Goal: Transaction & Acquisition: Purchase product/service

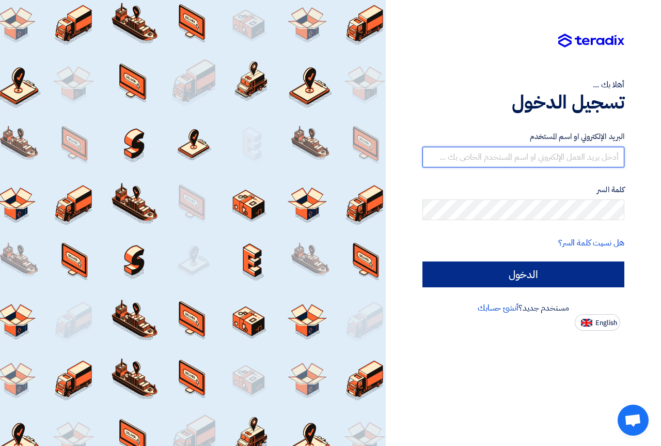
type input "[EMAIL_ADDRESS][DOMAIN_NAME]"
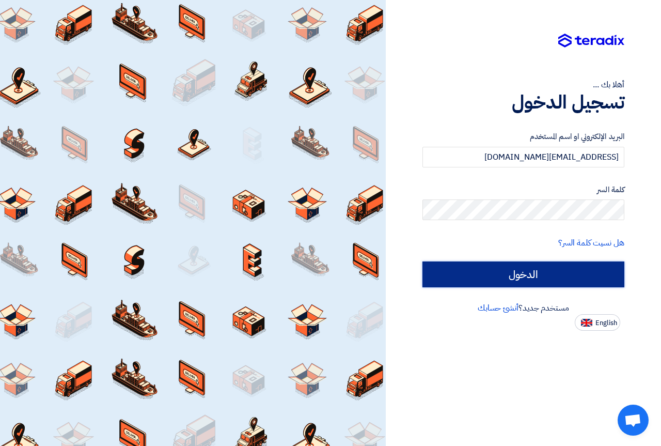
click at [555, 276] on input "الدخول" at bounding box center [524, 274] width 202 height 26
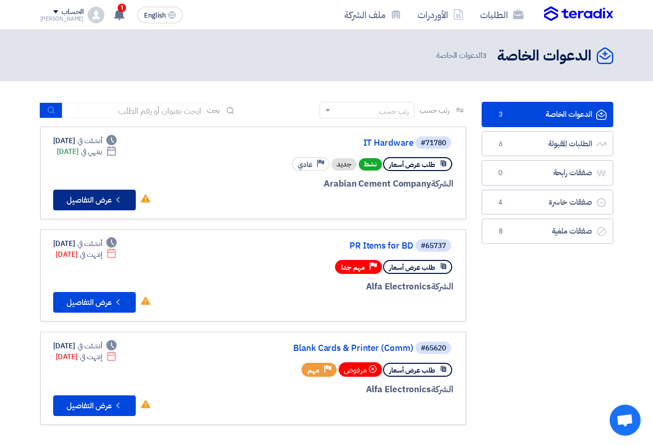
click at [104, 200] on button "Check details عرض التفاصيل" at bounding box center [94, 200] width 83 height 21
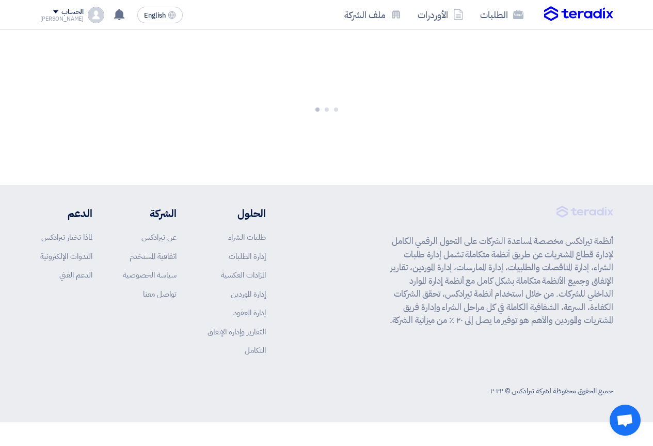
click at [104, 200] on footer "أنظمة تيرادكس مخصصة لمساعدة الشركات على التحول الرقمي الكامل لإدارة قطاع المشتر…" at bounding box center [326, 303] width 653 height 237
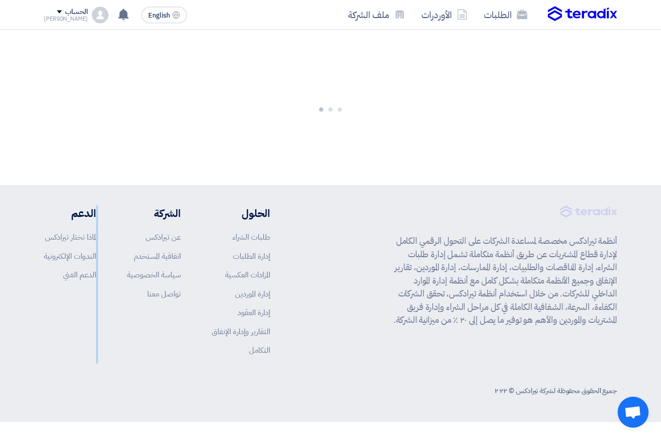
click at [104, 200] on app-shell "الطلبات الأوردرات ملف الشركة English EN لا توجد إشعارات جديدة لديك الحساب Josti…" at bounding box center [330, 226] width 661 height 392
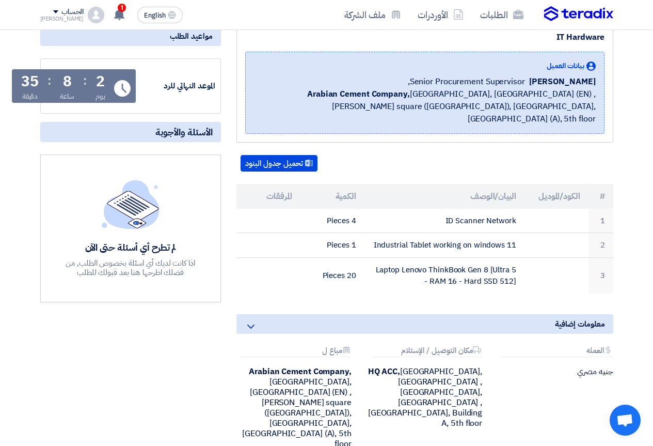
scroll to position [155, 0]
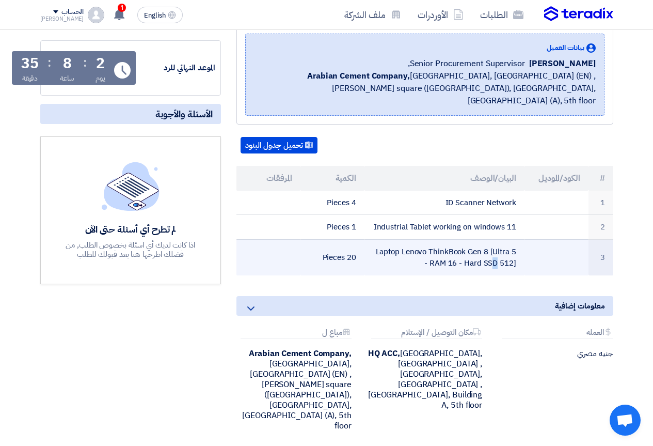
drag, startPoint x: 374, startPoint y: 238, endPoint x: 519, endPoint y: 256, distance: 145.8
click at [519, 256] on td "Laptop Lenovo ThinkBook Gen 8 [Ultra 5 - RAM 16 - Hard SSD 512]" at bounding box center [445, 257] width 160 height 36
click at [516, 251] on td "Laptop Lenovo ThinkBook Gen 8 [Ultra 5 - RAM 16 - Hard SSD 512]" at bounding box center [445, 257] width 160 height 36
click at [448, 243] on td "Laptop Lenovo ThinkBook Gen 8 [Ultra 5 - RAM 16 - Hard SSD 512]" at bounding box center [445, 257] width 160 height 36
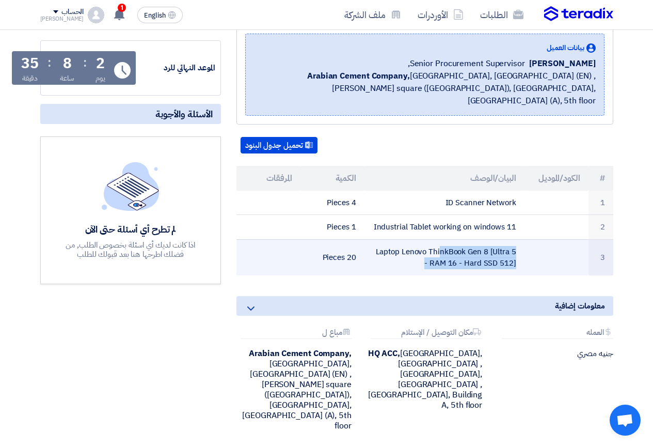
click at [448, 243] on td "Laptop Lenovo ThinkBook Gen 8 [Ultra 5 - RAM 16 - Hard SSD 512]" at bounding box center [445, 257] width 160 height 36
copy tr "Laptop Lenovo ThinkBook Gen 8 [Ultra 5 - RAM 16 - Hard SSD 512]"
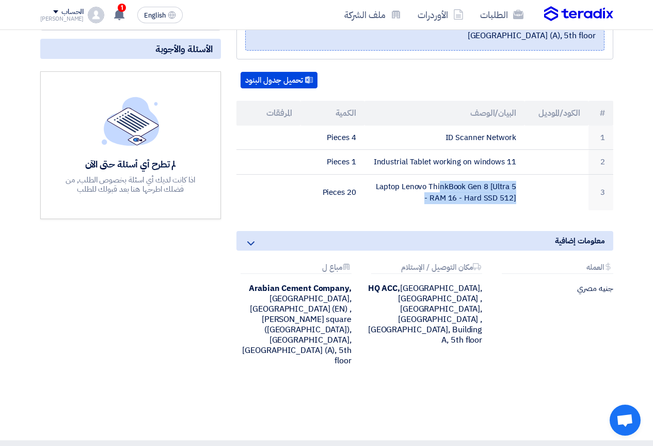
scroll to position [211, 0]
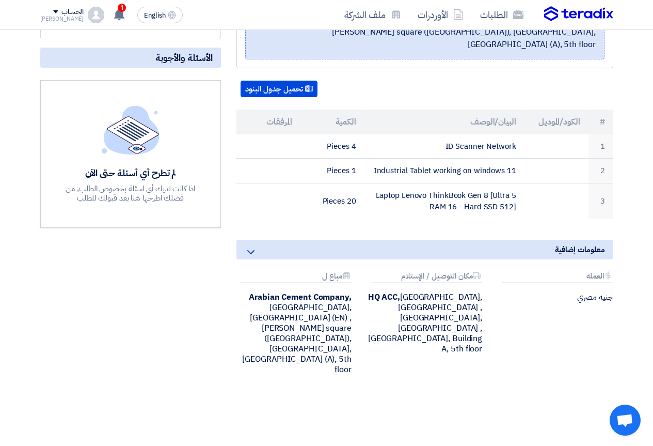
click at [255, 246] on icon at bounding box center [251, 252] width 12 height 12
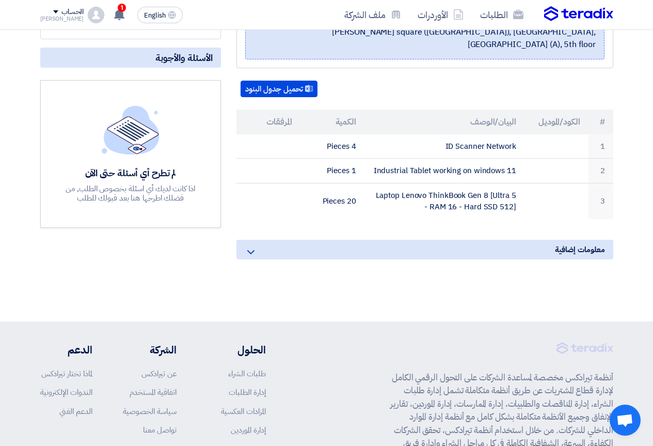
click at [257, 246] on icon at bounding box center [251, 252] width 12 height 12
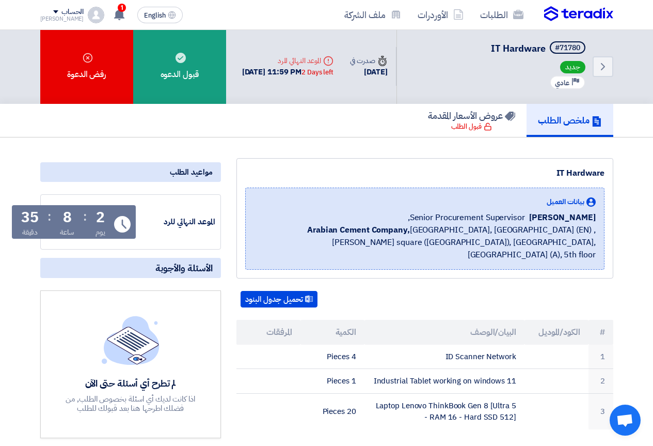
scroll to position [0, 0]
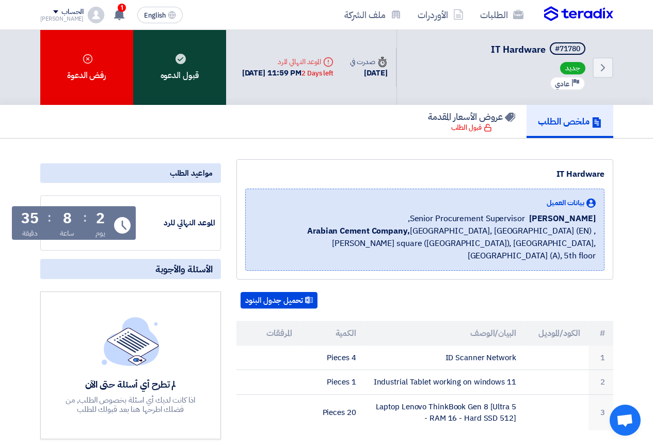
click at [188, 74] on div "قبول الدعوه" at bounding box center [179, 67] width 93 height 75
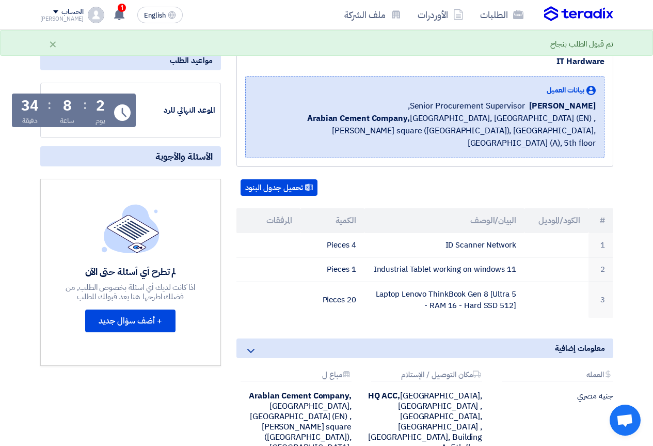
scroll to position [103, 0]
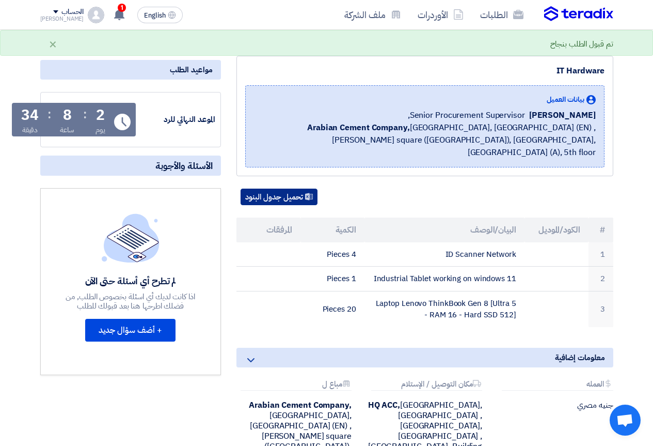
click at [299, 189] on button "تحميل جدول البنود" at bounding box center [279, 197] width 77 height 17
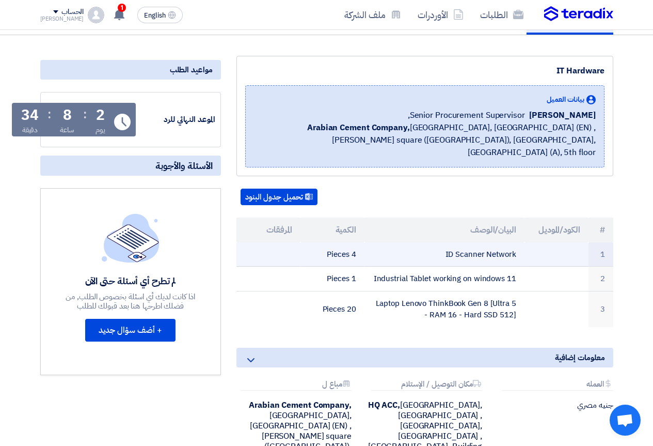
click at [474, 242] on td "ID Scanner Network" at bounding box center [445, 254] width 160 height 24
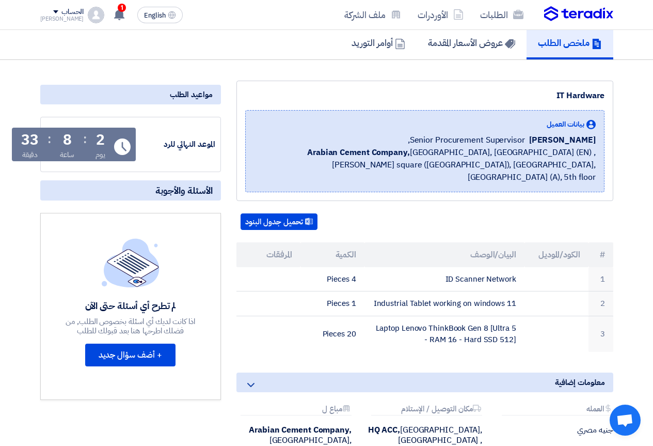
scroll to position [0, 0]
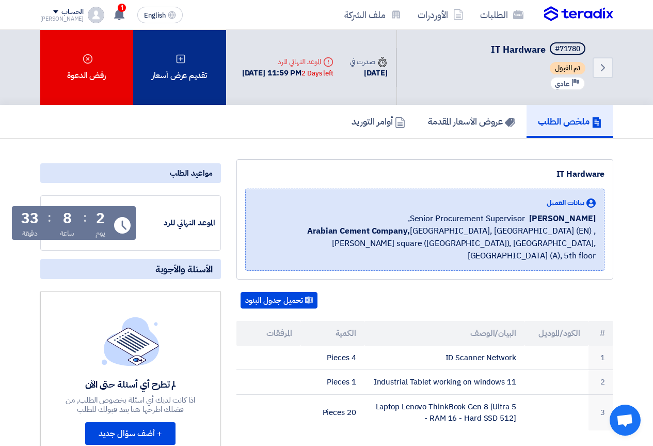
click at [188, 75] on div "تقديم عرض أسعار" at bounding box center [179, 67] width 93 height 75
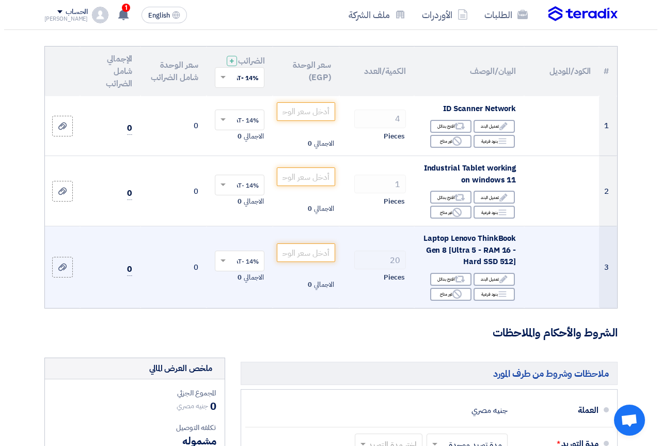
scroll to position [52, 0]
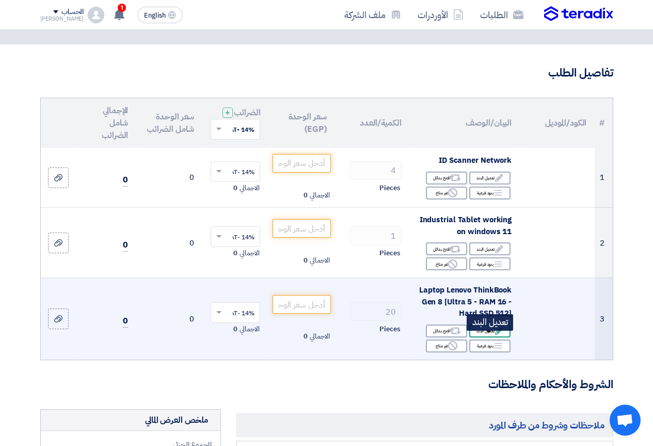
click at [489, 337] on div "Edit تعديل البند" at bounding box center [490, 330] width 41 height 13
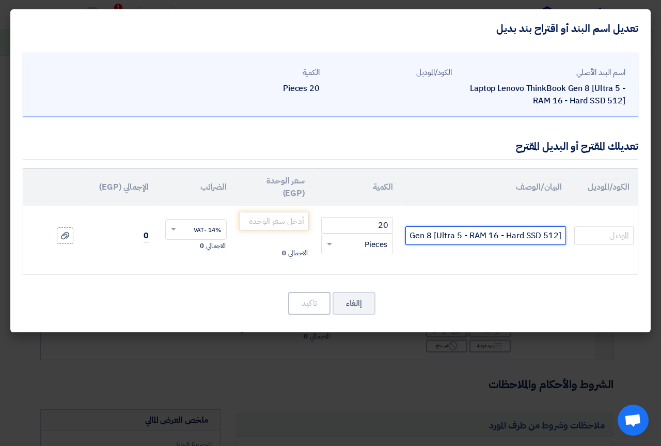
click at [459, 236] on input "Laptop Lenovo ThinkBook Gen 8 [Ultra 5 - RAM 16 - Hard SSD 512]" at bounding box center [485, 235] width 161 height 19
paste input "THINKPAD E16 U5 ultra5 125U R16 DDR5 5600 H512 SSD FHD,/16 IRIS"
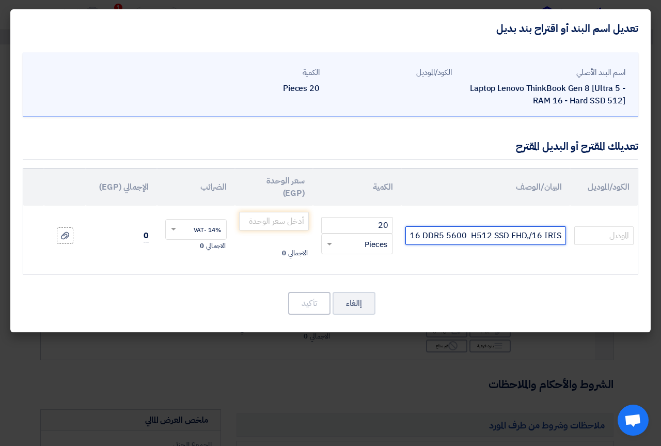
scroll to position [0, -128]
type input "THINKPAD E16 U5 ultra5 125U R16 DDR5 5600 H512 SSD FHD,/16 IRIS"
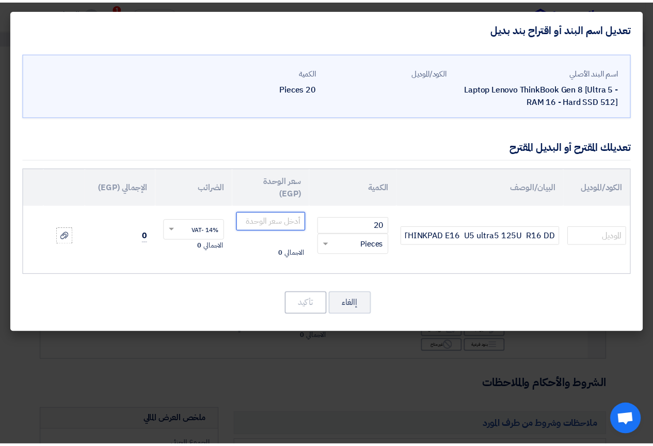
scroll to position [0, 0]
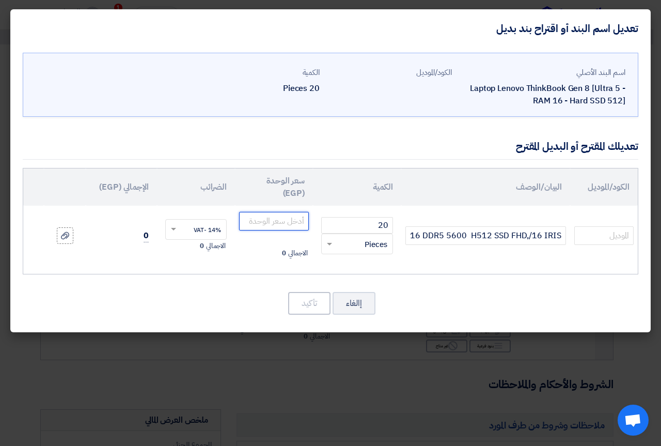
click at [291, 218] on input "number" at bounding box center [274, 221] width 70 height 19
type input "32100"
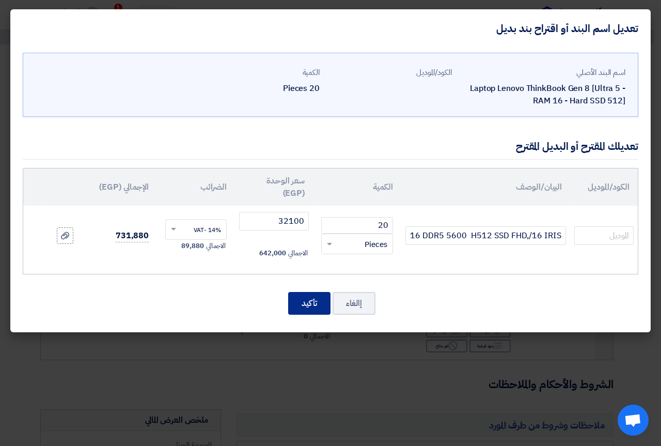
click at [311, 306] on button "تأكيد" at bounding box center [309, 303] width 42 height 23
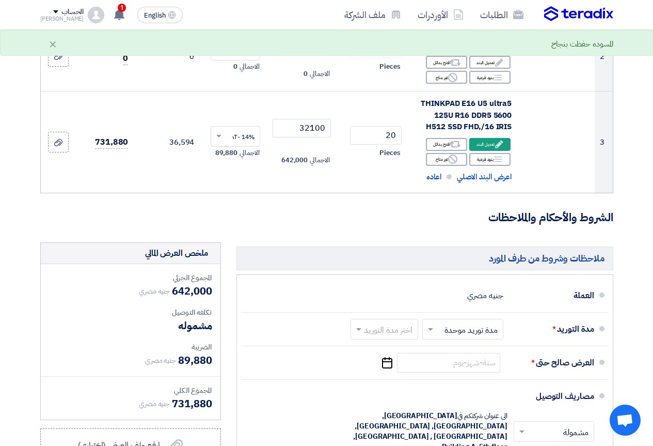
scroll to position [310, 0]
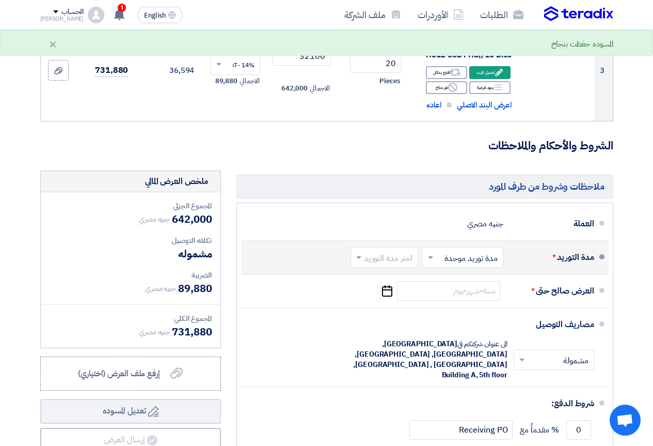
click at [447, 265] on input "text" at bounding box center [461, 258] width 76 height 15
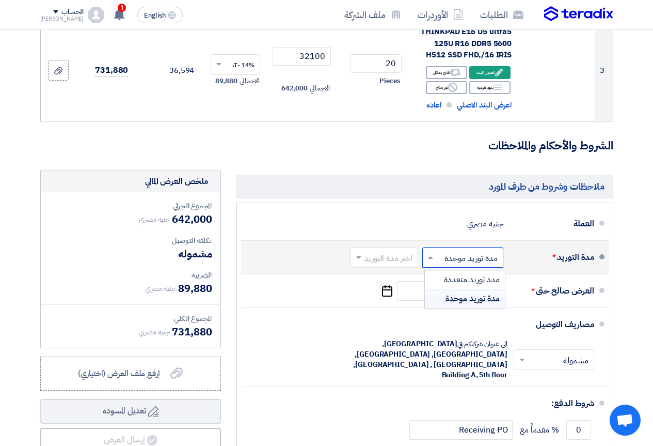
click at [458, 302] on span "مدة توريد موحدة" at bounding box center [473, 298] width 54 height 12
click at [383, 265] on input "text" at bounding box center [382, 258] width 63 height 15
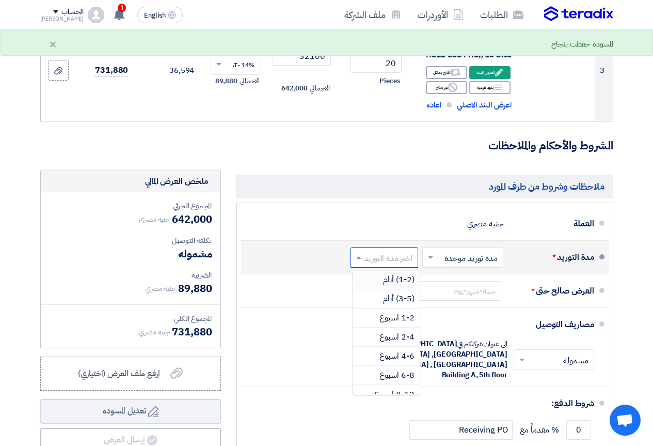
click at [388, 285] on span "(1-2) أيام" at bounding box center [399, 279] width 32 height 12
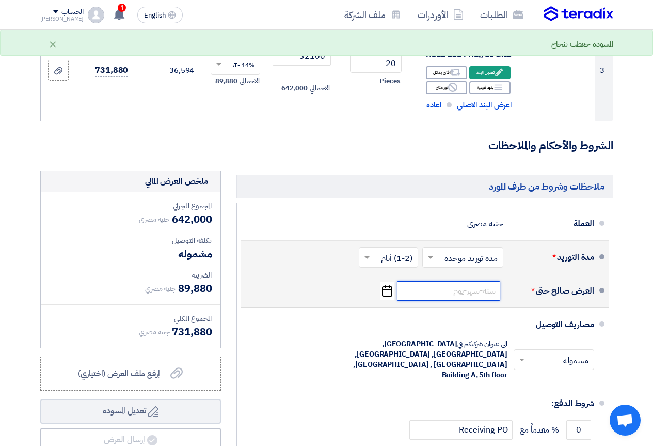
click at [462, 301] on input at bounding box center [448, 291] width 103 height 20
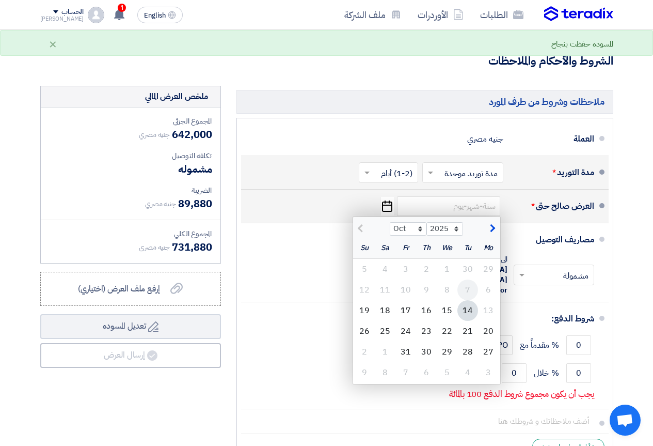
scroll to position [413, 0]
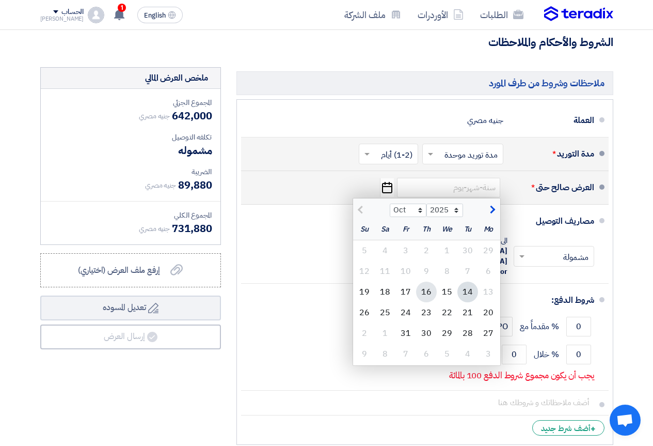
click at [431, 299] on div "16" at bounding box center [426, 292] width 21 height 21
type input "[DATE]"
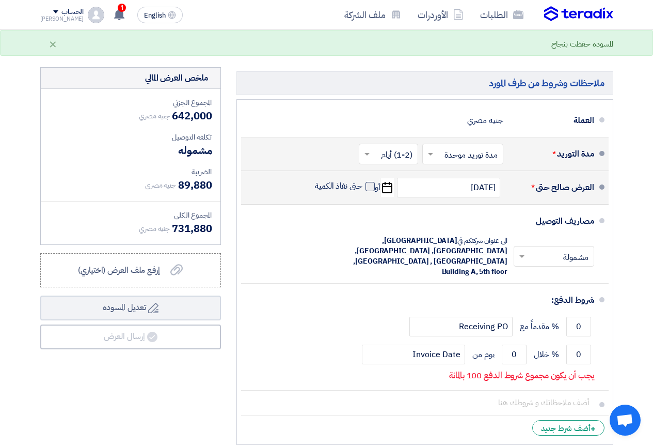
click at [370, 191] on span at bounding box center [370, 186] width 9 height 9
click at [363, 199] on input "حتى نفاذ الكمية" at bounding box center [338, 191] width 50 height 20
checkbox input "true"
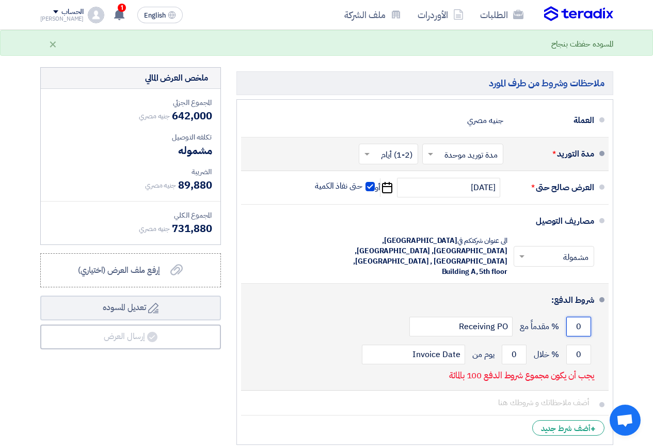
click at [579, 317] on input "0" at bounding box center [579, 327] width 25 height 20
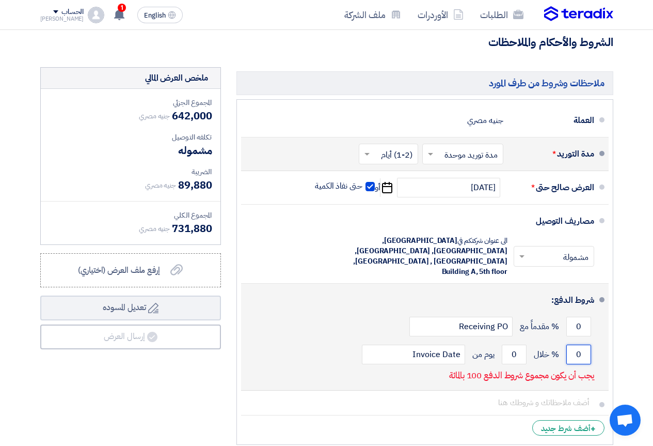
click at [585, 345] on input "0" at bounding box center [579, 355] width 25 height 20
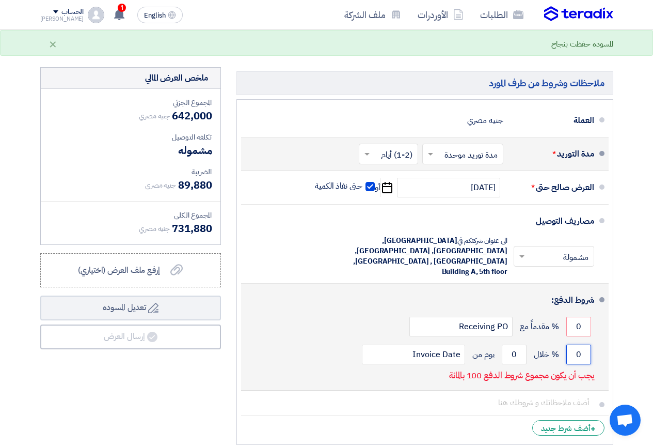
click at [580, 345] on input "0" at bounding box center [579, 355] width 25 height 20
type input "100"
click at [513, 345] on input "0" at bounding box center [514, 355] width 25 height 20
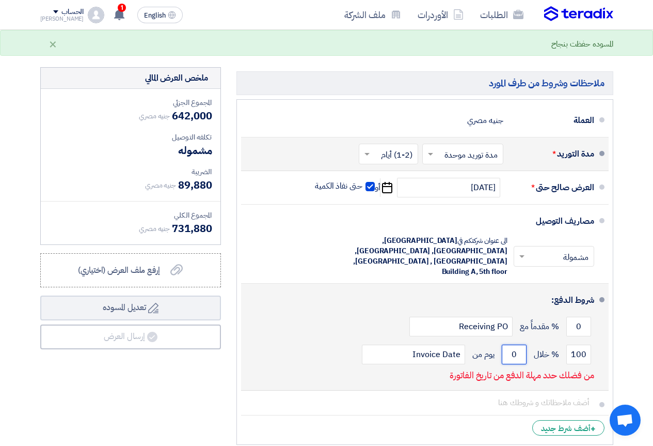
click at [513, 345] on input "0" at bounding box center [514, 355] width 25 height 20
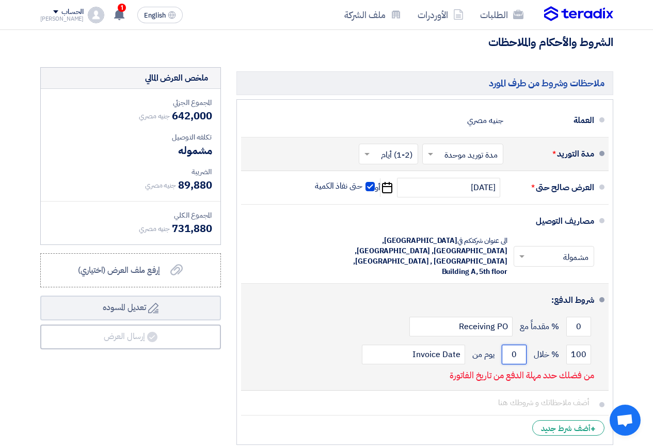
drag, startPoint x: 517, startPoint y: 341, endPoint x: 509, endPoint y: 341, distance: 7.7
click at [509, 345] on input "0" at bounding box center [514, 355] width 25 height 20
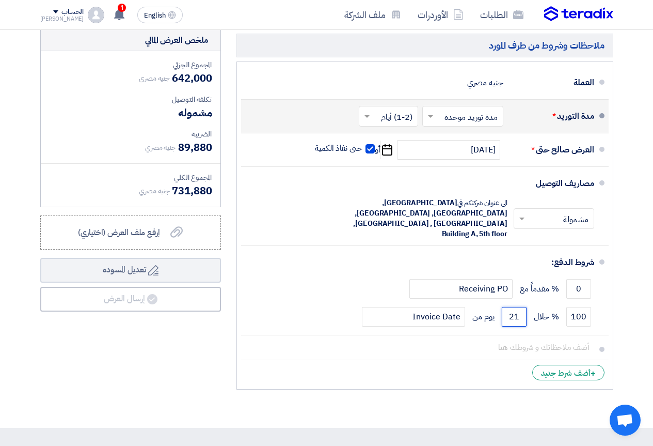
scroll to position [450, 0]
type input "21"
click at [40, 258] on button "Draft تعديل المسوده" at bounding box center [130, 270] width 181 height 25
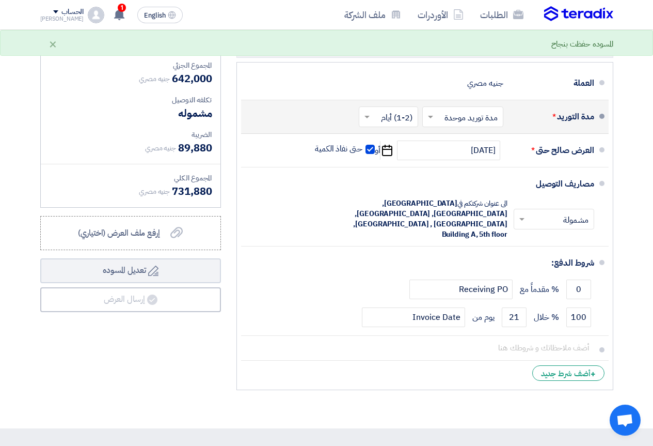
click at [448, 397] on section "تفاصيل الطلب # الكود/الموديل البيان/الوصف الكمية/العدد سعر الوحدة (EGP) الضرائب…" at bounding box center [326, 37] width 653 height 782
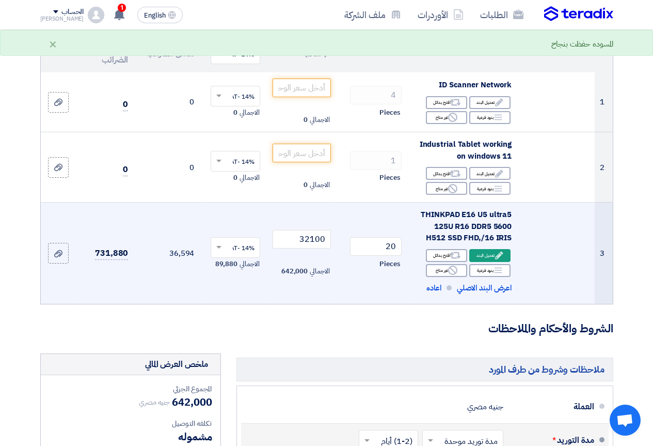
scroll to position [0, 0]
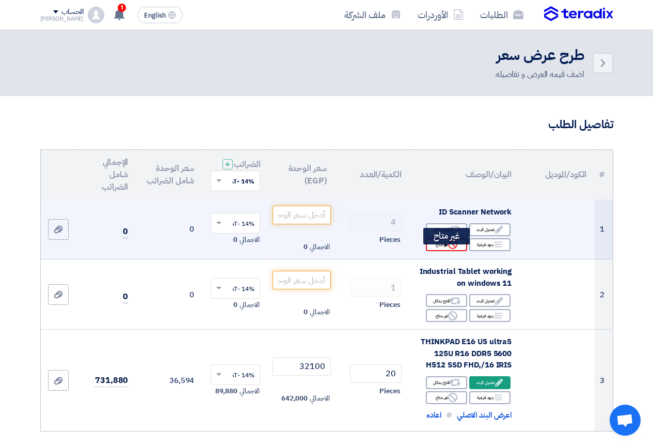
click at [445, 251] on div "Reject غير متاح" at bounding box center [446, 244] width 41 height 13
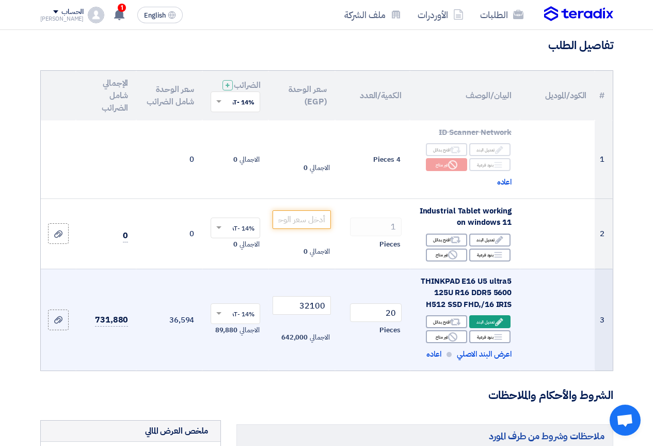
scroll to position [103, 0]
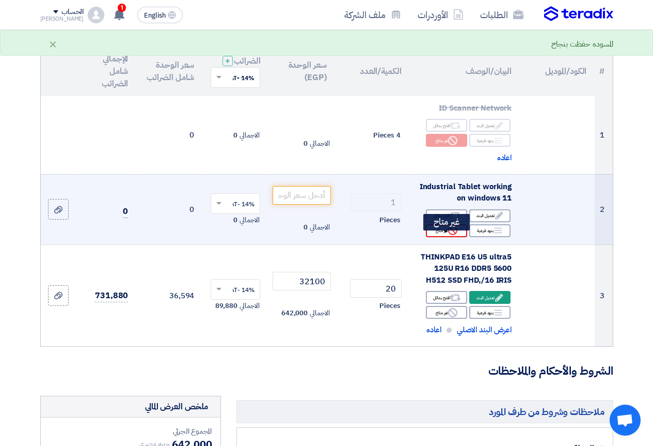
click at [437, 237] on div "Reject غير متاح" at bounding box center [446, 230] width 41 height 13
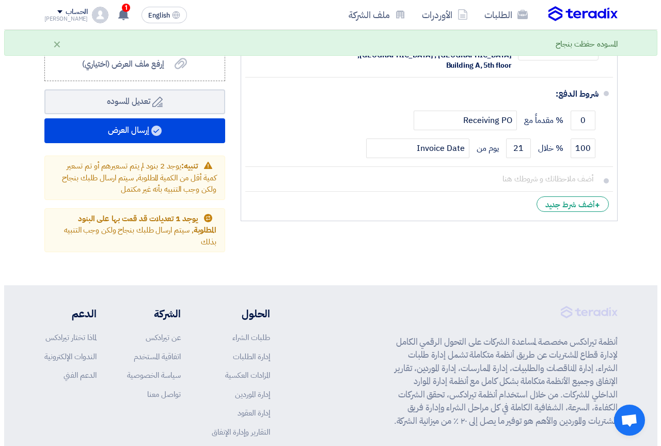
scroll to position [671, 0]
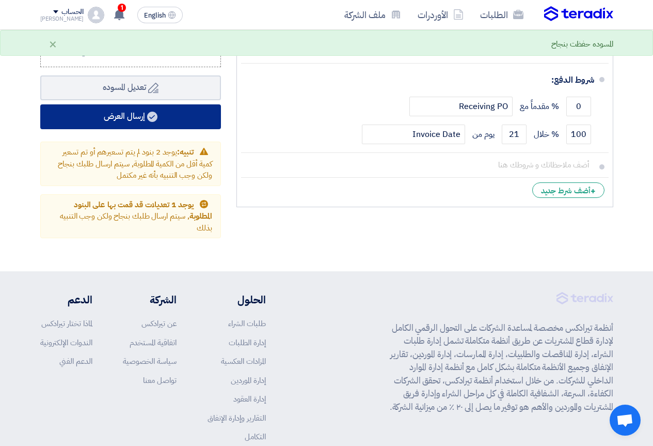
click at [196, 129] on button "إرسال العرض" at bounding box center [130, 116] width 181 height 25
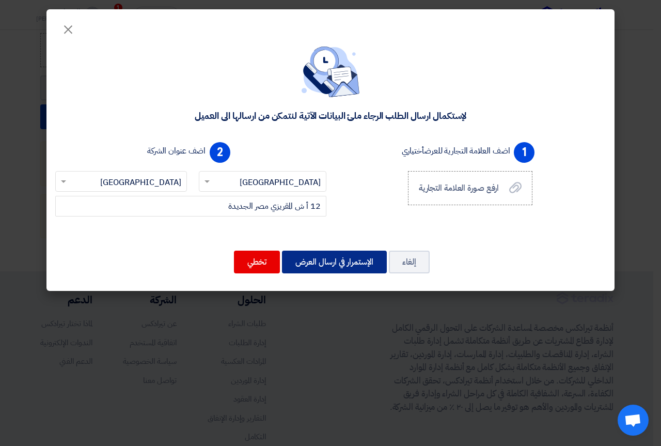
click at [319, 268] on button "الإستمرار في ارسال العرض" at bounding box center [334, 262] width 105 height 23
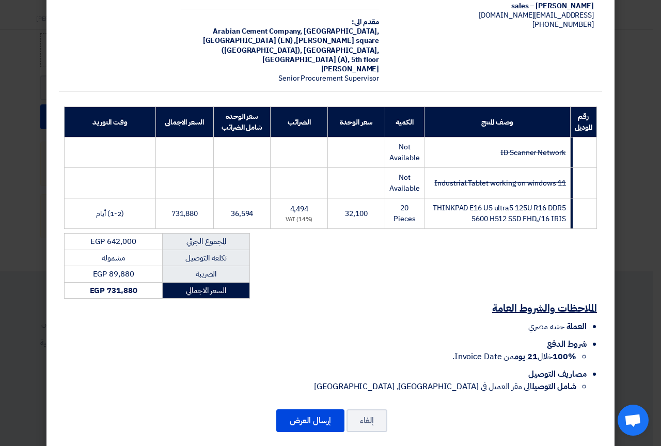
scroll to position [81, 0]
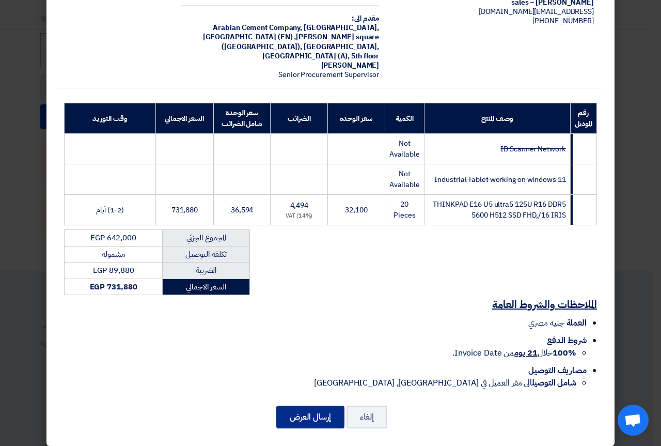
click at [316, 408] on button "إرسال العرض" at bounding box center [310, 416] width 68 height 23
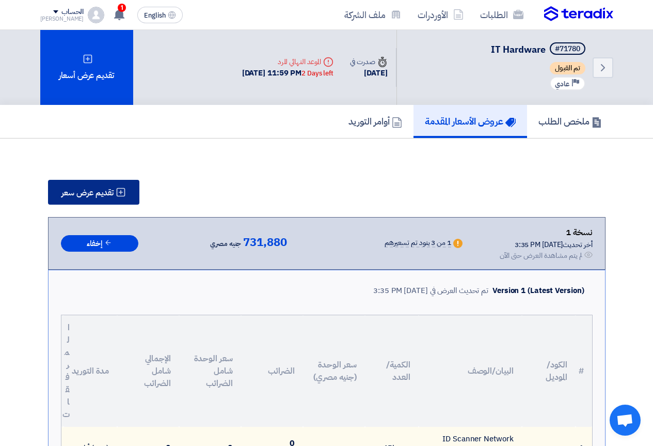
click at [88, 195] on span "تقديم عرض سعر" at bounding box center [87, 193] width 52 height 8
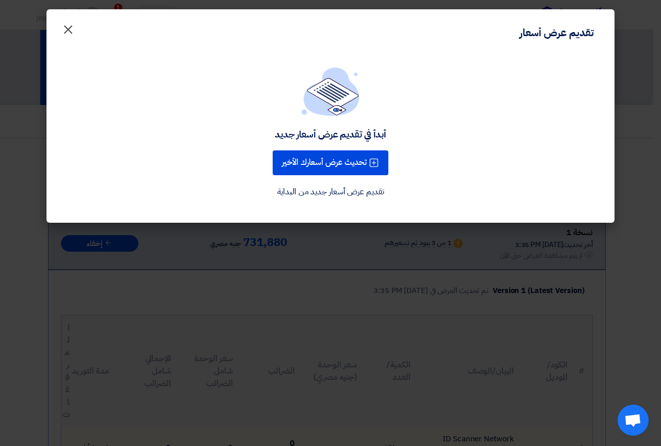
click at [68, 25] on span "×" at bounding box center [68, 28] width 12 height 31
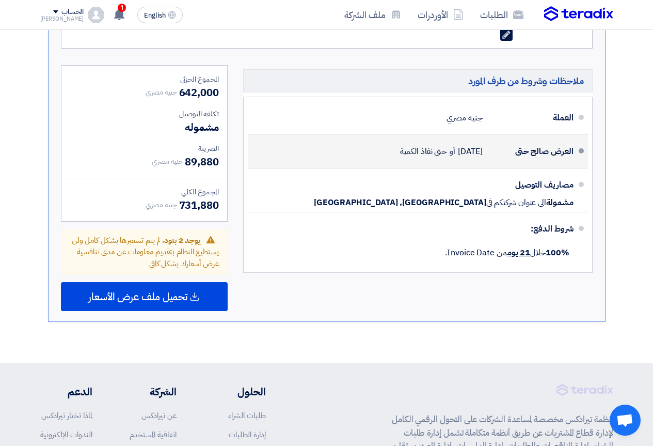
scroll to position [568, 0]
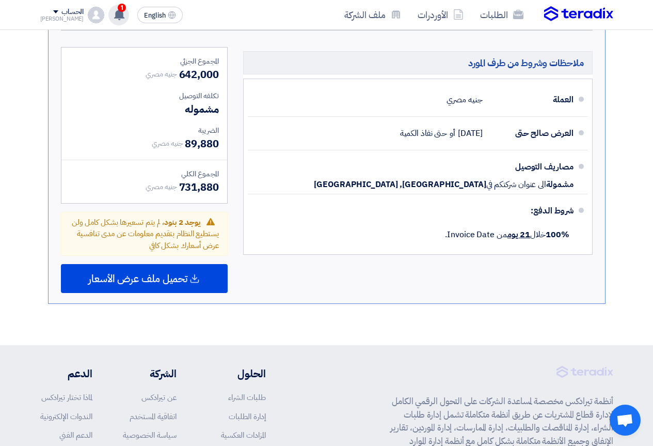
click at [118, 10] on span "1" at bounding box center [122, 8] width 8 height 8
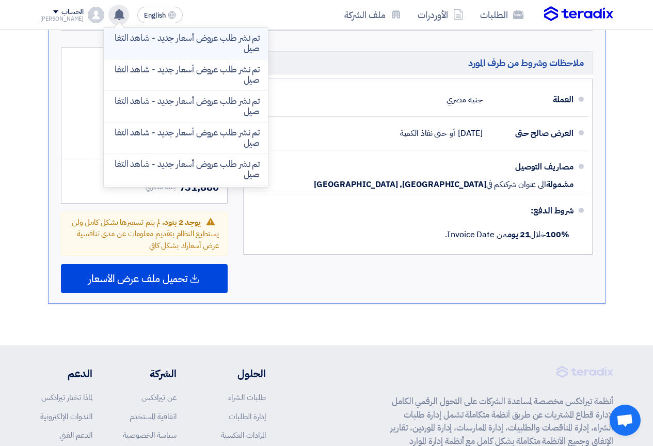
click at [157, 46] on p "تم نشر طلب عروض أسعار جديد - شاهد التفاصيل" at bounding box center [186, 43] width 148 height 21
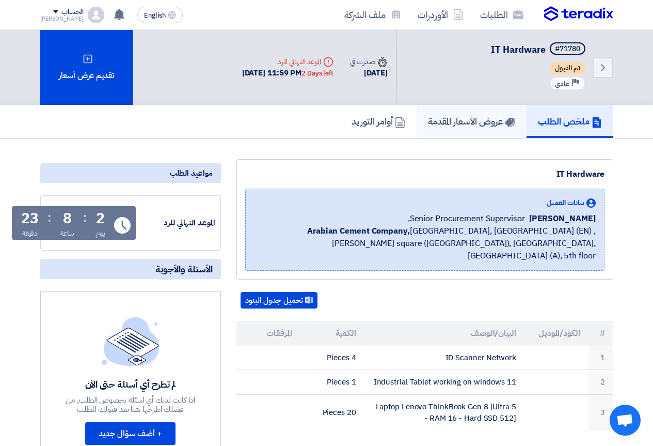
click at [467, 120] on h5 "عروض الأسعار المقدمة" at bounding box center [471, 121] width 87 height 12
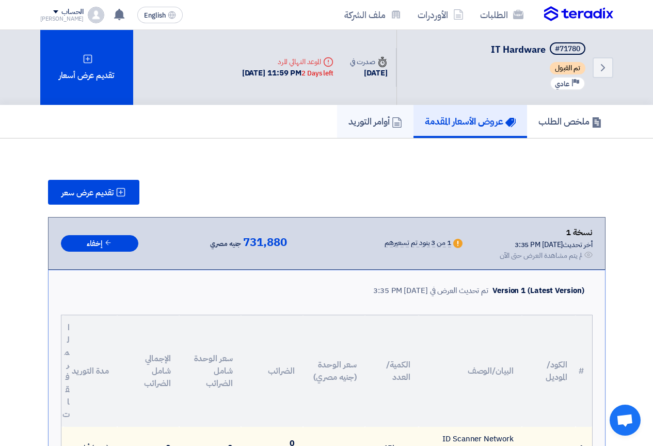
click at [374, 122] on h5 "أوامر التوريد" at bounding box center [376, 121] width 54 height 12
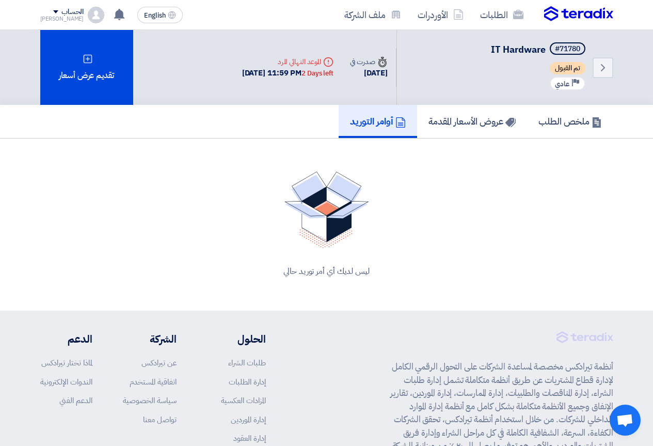
click at [586, 14] on img at bounding box center [578, 13] width 69 height 15
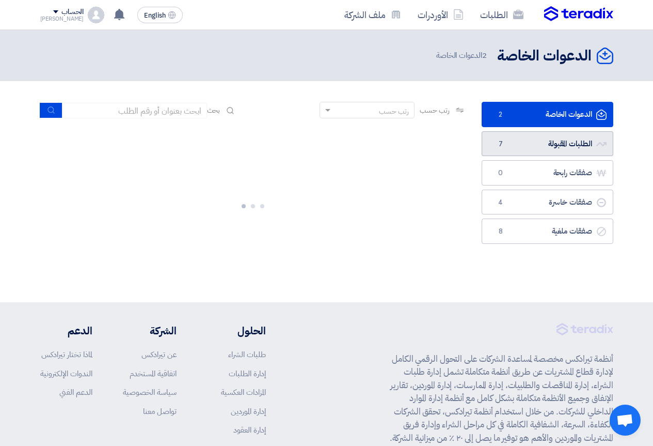
click at [560, 145] on link "الطلبات المقبولة الطلبات المقبولة 7" at bounding box center [548, 143] width 132 height 25
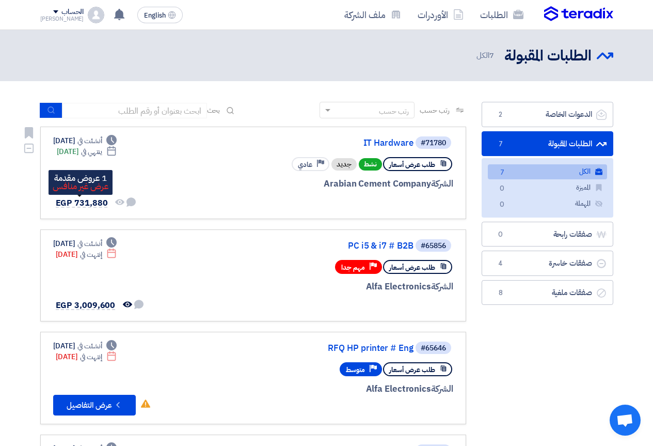
click at [101, 202] on span "EGP 731,880" at bounding box center [82, 203] width 52 height 12
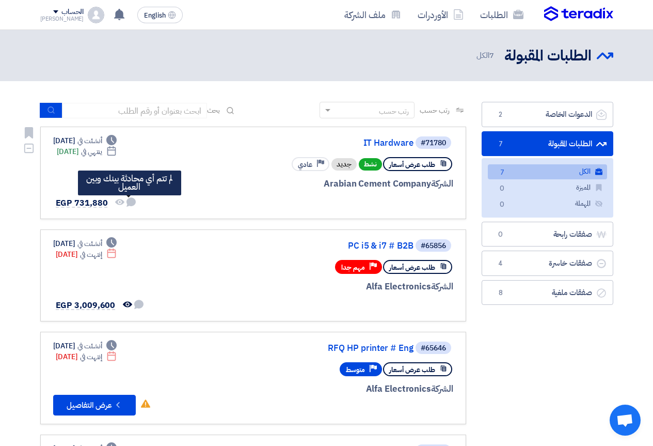
click at [130, 204] on use at bounding box center [131, 201] width 9 height 9
click at [128, 200] on use at bounding box center [131, 201] width 9 height 9
click at [131, 204] on use at bounding box center [131, 201] width 9 height 9
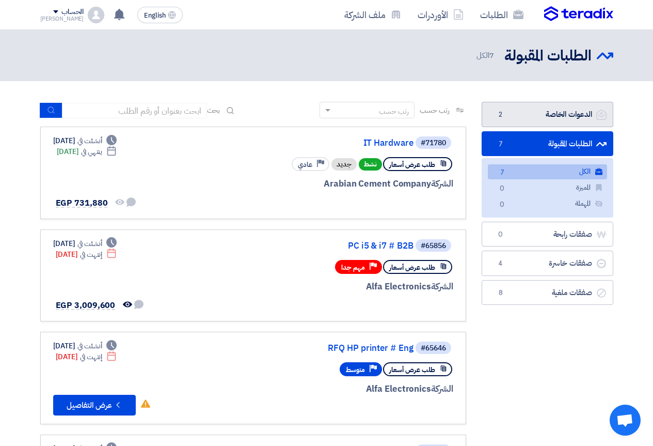
click at [534, 110] on link "الدعوات الخاصة الدعوات الخاصة 2" at bounding box center [548, 114] width 132 height 25
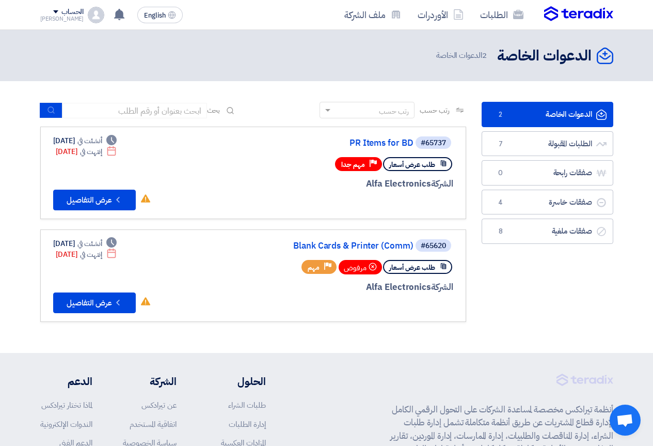
click at [601, 11] on img at bounding box center [578, 13] width 69 height 15
click at [580, 14] on img at bounding box center [578, 13] width 69 height 15
click at [504, 18] on link "الطلبات" at bounding box center [502, 15] width 60 height 24
click at [544, 146] on link "الطلبات المقبولة الطلبات المقبولة 7" at bounding box center [548, 143] width 132 height 25
